Goal: Navigation & Orientation: Find specific page/section

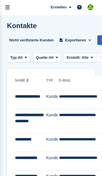
click at [11, 6] on link "menu" at bounding box center [7, 7] width 15 height 15
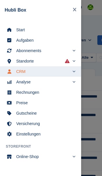
click at [39, 30] on span "Start" at bounding box center [44, 30] width 56 height 8
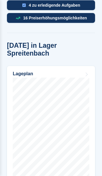
scroll to position [327, 0]
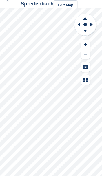
scroll to position [8, 0]
